Goal: Information Seeking & Learning: Find specific page/section

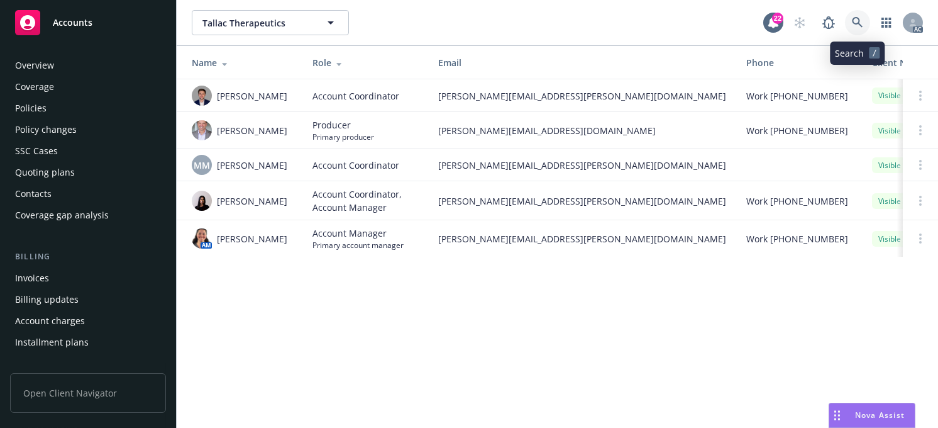
click at [860, 22] on icon at bounding box center [857, 22] width 11 height 11
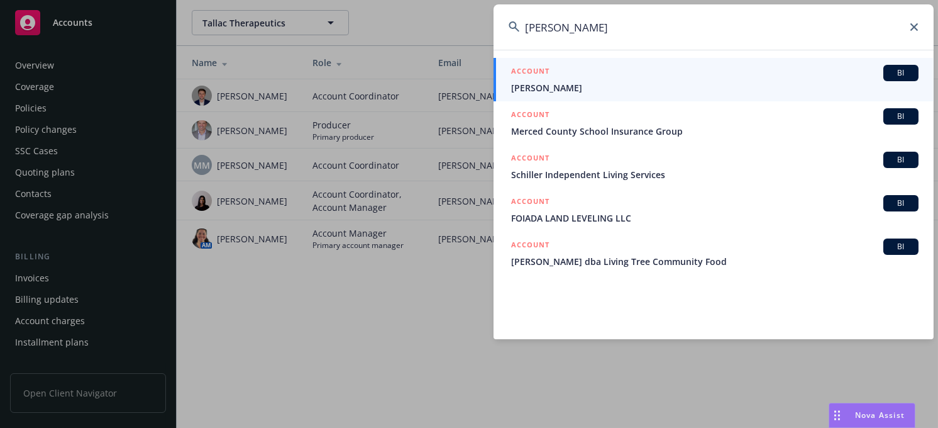
drag, startPoint x: 590, startPoint y: 26, endPoint x: 505, endPoint y: 30, distance: 85.6
click at [505, 30] on input "[PERSON_NAME]" at bounding box center [714, 26] width 440 height 45
click at [592, 26] on input "[PERSON_NAME]" at bounding box center [714, 26] width 440 height 45
drag, startPoint x: 588, startPoint y: 25, endPoint x: 484, endPoint y: 35, distance: 104.2
click at [463, 25] on div "[PERSON_NAME] sch ACCOUNT BI [PERSON_NAME] ACCOUNT BI Merced County School Insu…" at bounding box center [469, 214] width 938 height 428
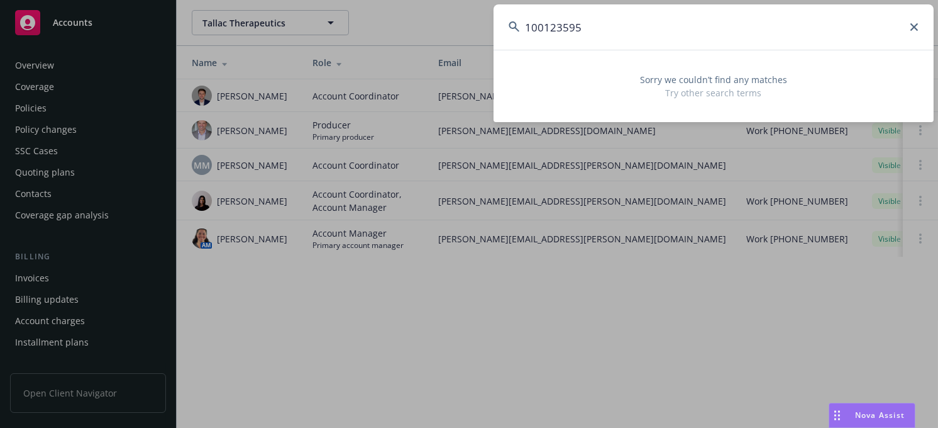
click at [601, 27] on input "100123595" at bounding box center [714, 26] width 440 height 45
type input "10012359513"
drag, startPoint x: 598, startPoint y: 26, endPoint x: 472, endPoint y: 20, distance: 125.9
click at [472, 20] on div "10012359513 Sorry we couldn’t find any matches Try other search terms" at bounding box center [469, 214] width 938 height 428
